Goal: Task Accomplishment & Management: Manage account settings

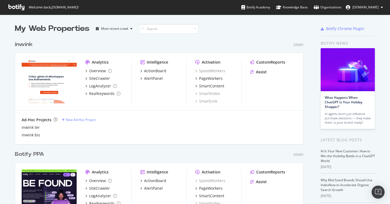
scroll to position [204, 390]
click at [321, 3] on link "Organizations" at bounding box center [328, 7] width 28 height 15
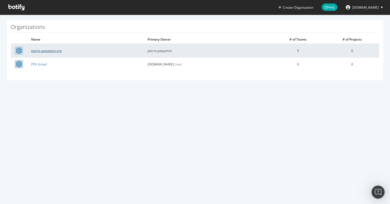
click at [42, 51] on link "pierre.paqueton-org" at bounding box center [46, 50] width 31 height 5
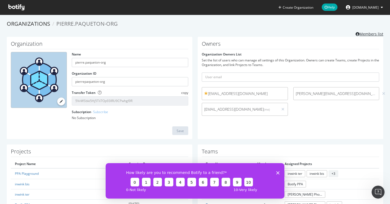
click at [370, 35] on link "Members list" at bounding box center [370, 33] width 28 height 7
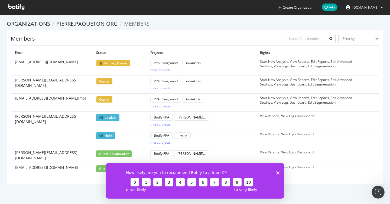
click at [375, 88] on td at bounding box center [373, 84] width 14 height 18
click at [374, 86] on td at bounding box center [373, 84] width 14 height 18
click at [371, 102] on td at bounding box center [373, 102] width 14 height 18
click at [345, 67] on td "Start New Analysis, View Reports, Edit Reports, Edit Advanced Settings, View Lo…" at bounding box center [311, 66] width 110 height 18
click at [375, 83] on td at bounding box center [373, 84] width 14 height 18
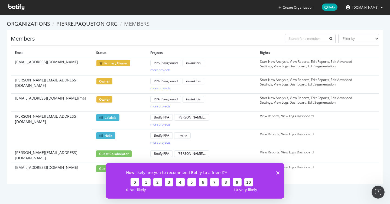
click at [375, 83] on td at bounding box center [373, 84] width 14 height 18
click at [373, 94] on td at bounding box center [373, 102] width 14 height 18
click at [371, 106] on td at bounding box center [373, 102] width 14 height 18
